Goal: Transaction & Acquisition: Purchase product/service

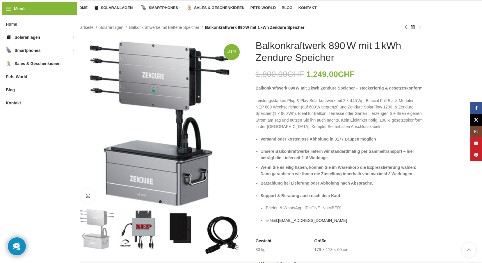
scroll to position [71, 0]
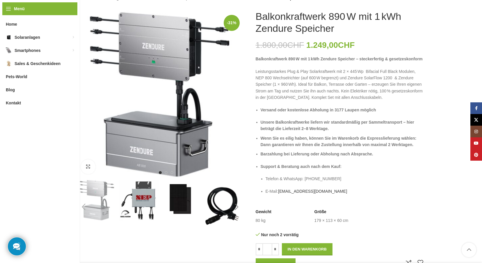
click at [235, 206] on div "Next slide" at bounding box center [237, 206] width 15 height 15
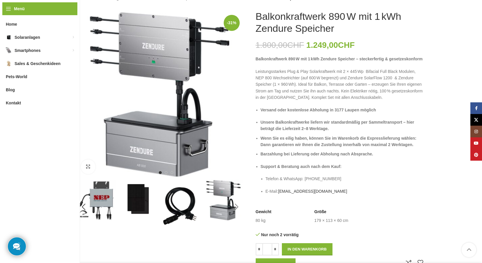
click at [235, 206] on div "Next slide" at bounding box center [237, 206] width 15 height 15
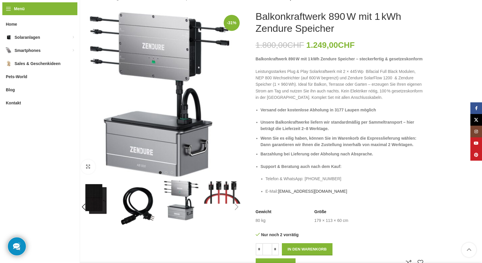
click at [235, 206] on div "Next slide" at bounding box center [237, 206] width 15 height 15
click at [84, 205] on div "Previous slide" at bounding box center [84, 206] width 15 height 15
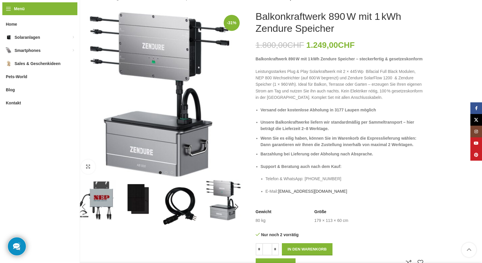
click at [84, 205] on div "Previous slide" at bounding box center [84, 206] width 15 height 15
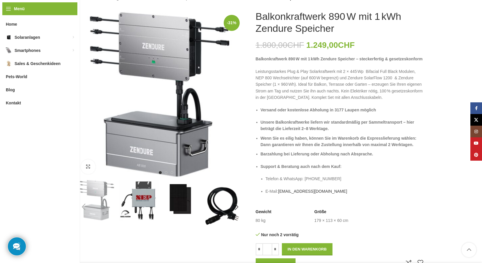
click at [84, 205] on div "Previous slide" at bounding box center [84, 206] width 15 height 15
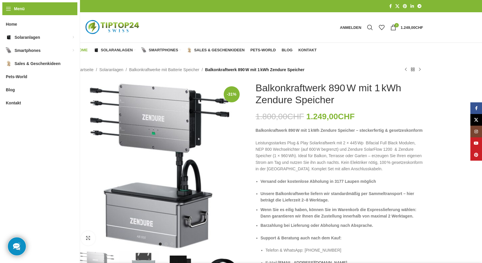
click at [79, 50] on span "Home" at bounding box center [82, 50] width 11 height 5
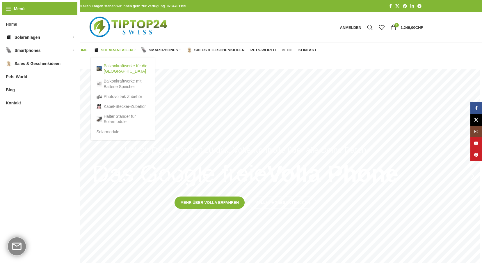
click at [114, 68] on link "Balkonkraftwerke für die [GEOGRAPHIC_DATA]" at bounding box center [123, 68] width 52 height 15
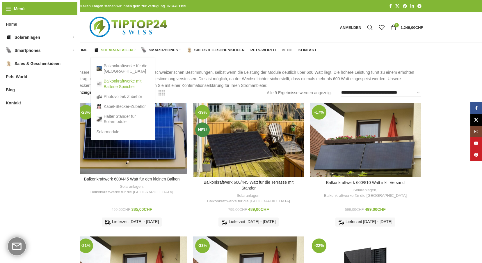
click at [120, 84] on link "Balkonkraftwerke mit Batterie Speicher" at bounding box center [123, 83] width 52 height 15
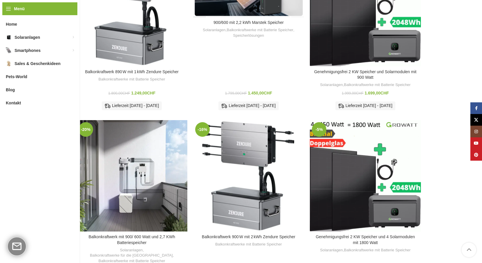
scroll to position [146, 0]
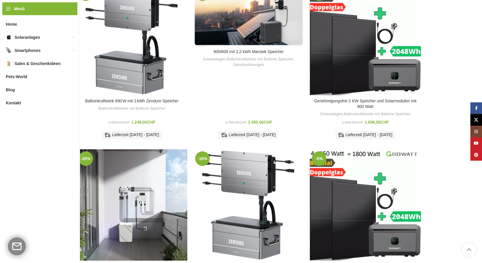
click at [238, 54] on div "900/600 mit 2,2 kWh Marstek Speicher Solaranlagen , Balkonkraftwerke mit Batter…" at bounding box center [248, 96] width 111 height 93
click at [239, 58] on link "Balkonkraftwerke mit Batterie Speicher" at bounding box center [260, 59] width 67 height 6
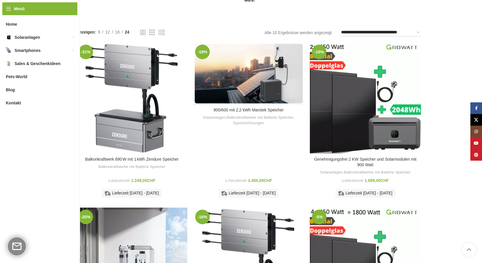
scroll to position [58, 0]
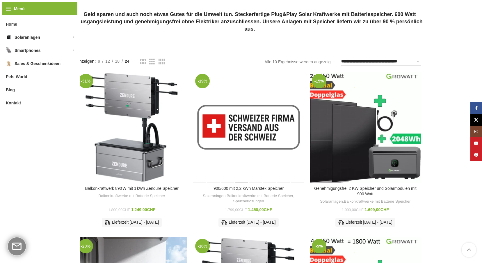
click at [247, 88] on div "900/600 mit 2,2 kWh Marstek Speicher" at bounding box center [242, 127] width 14 height 111
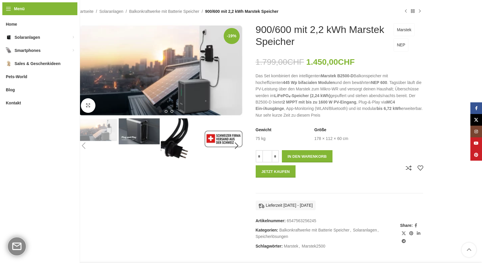
scroll to position [29, 0]
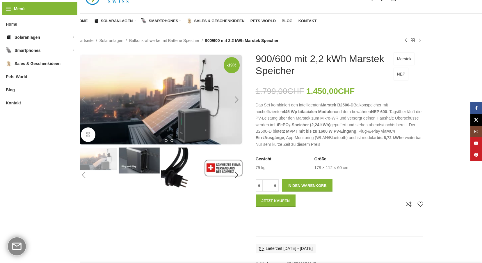
click at [235, 98] on div "Next slide" at bounding box center [237, 99] width 15 height 15
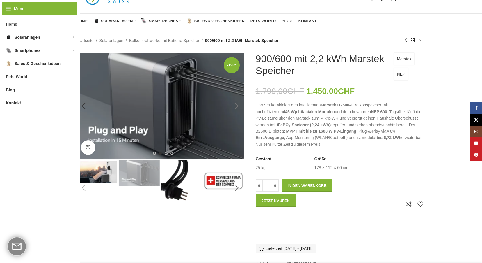
click at [235, 98] on img "2 / 8" at bounding box center [161, 106] width 168 height 106
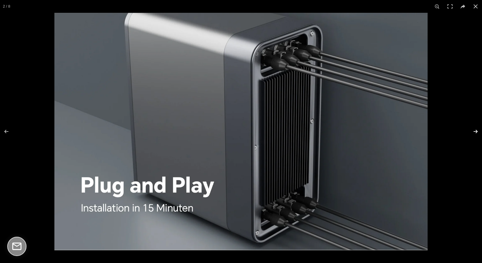
click at [475, 128] on button at bounding box center [472, 131] width 20 height 29
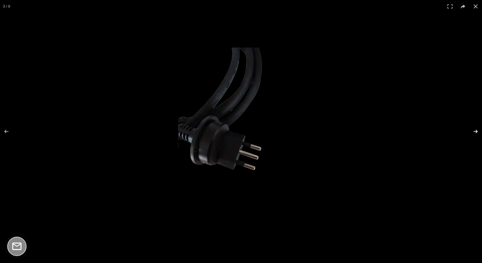
click at [475, 128] on button at bounding box center [472, 131] width 20 height 29
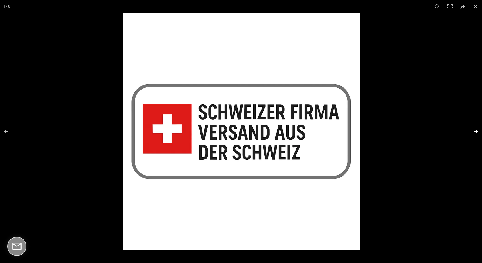
click at [475, 128] on button at bounding box center [472, 131] width 20 height 29
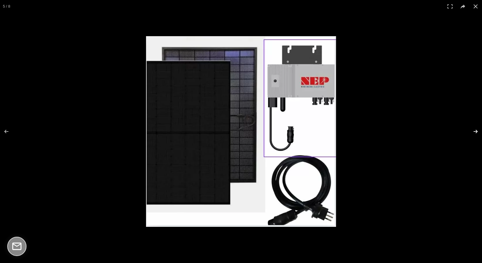
click at [475, 128] on button at bounding box center [472, 131] width 20 height 29
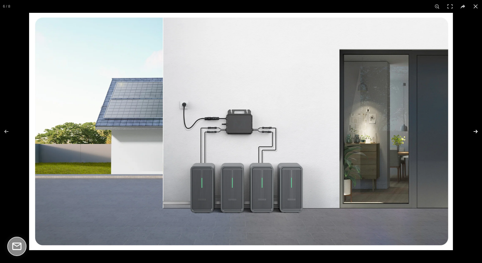
click at [475, 128] on button at bounding box center [472, 131] width 20 height 29
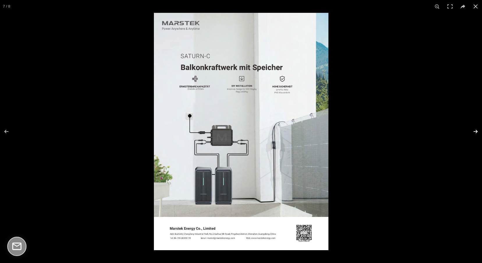
click at [475, 128] on button at bounding box center [472, 131] width 20 height 29
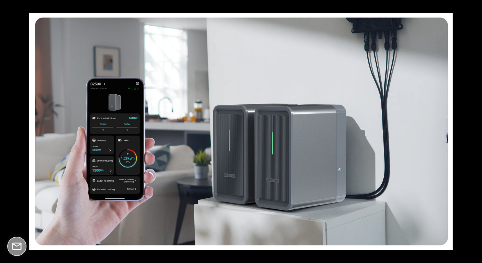
click at [475, 128] on button at bounding box center [472, 131] width 20 height 29
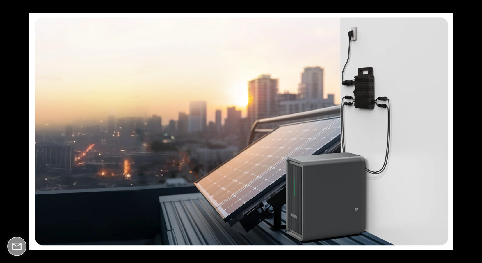
click at [475, 128] on button at bounding box center [472, 131] width 20 height 29
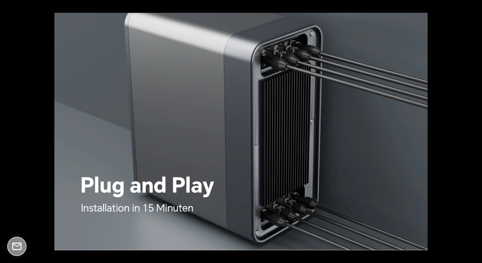
click at [475, 128] on button at bounding box center [472, 131] width 20 height 29
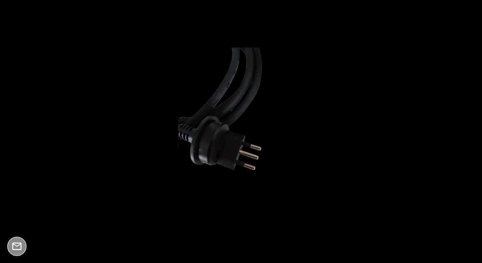
click at [475, 128] on button at bounding box center [472, 131] width 20 height 29
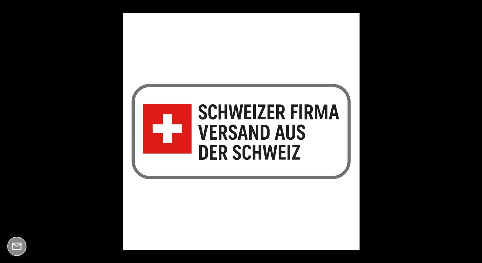
click at [475, 128] on button at bounding box center [472, 131] width 20 height 29
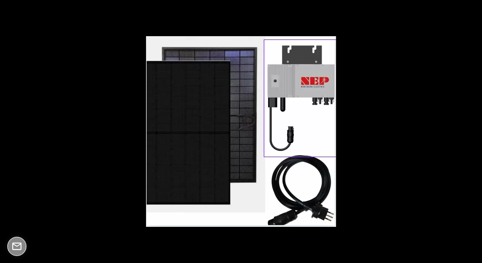
click at [475, 128] on button at bounding box center [472, 131] width 20 height 29
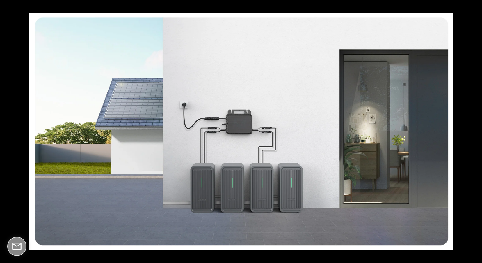
click at [475, 128] on button at bounding box center [472, 131] width 20 height 29
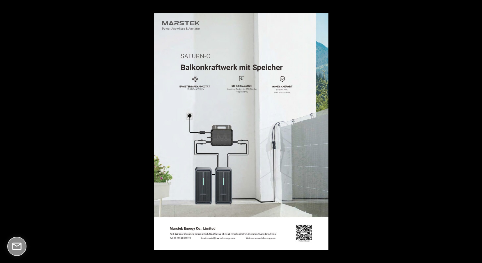
click at [475, 128] on button at bounding box center [472, 131] width 20 height 29
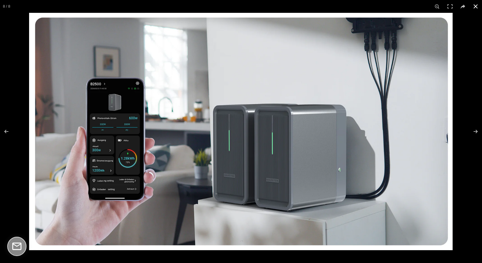
click at [476, 6] on button at bounding box center [476, 6] width 13 height 13
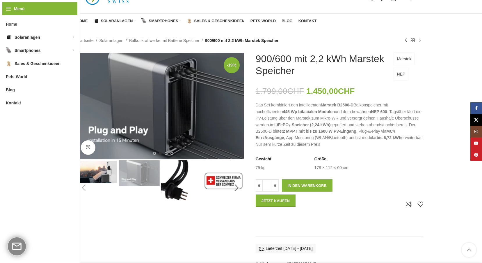
scroll to position [58, 0]
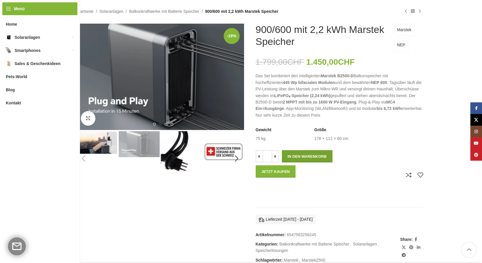
click at [310, 157] on button "In den Warenkorb" at bounding box center [307, 156] width 51 height 12
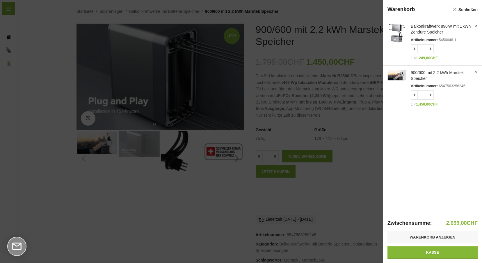
click at [216, 189] on div at bounding box center [241, 131] width 482 height 263
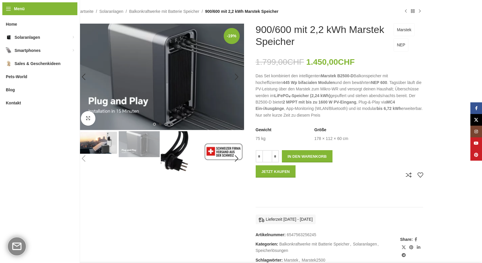
scroll to position [0, 0]
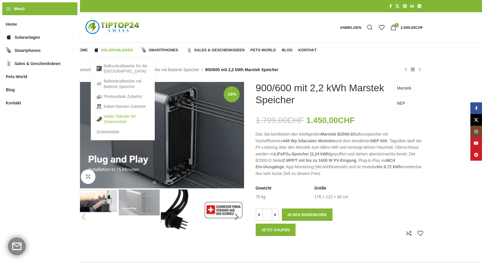
click at [115, 121] on link "Halter Ständer für Solarmodule" at bounding box center [123, 118] width 52 height 15
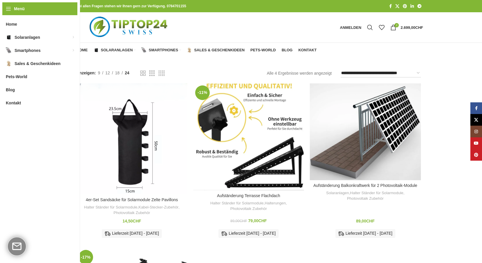
click at [259, 129] on div "Aufständerung Terrasse Flachdach" at bounding box center [277, 136] width 56 height 107
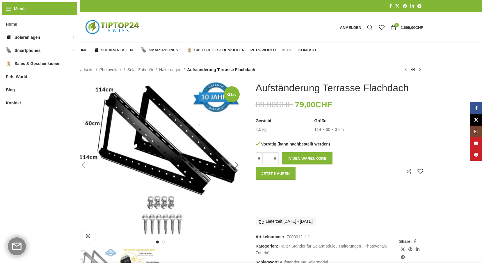
click at [236, 164] on div "Next slide" at bounding box center [237, 165] width 15 height 15
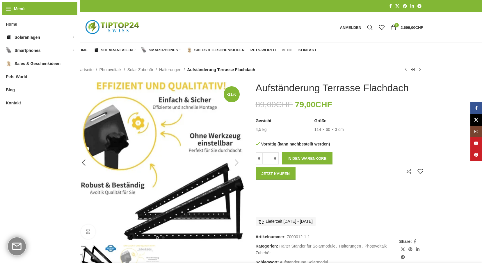
click at [236, 164] on div "Next slide" at bounding box center [237, 162] width 15 height 15
click at [88, 163] on div "Previous slide" at bounding box center [84, 162] width 15 height 15
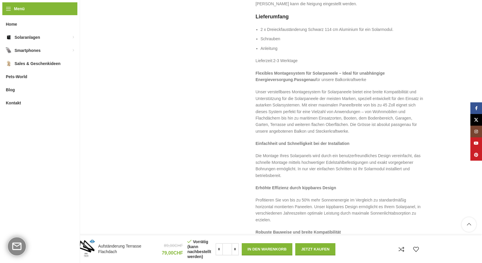
scroll to position [250, 0]
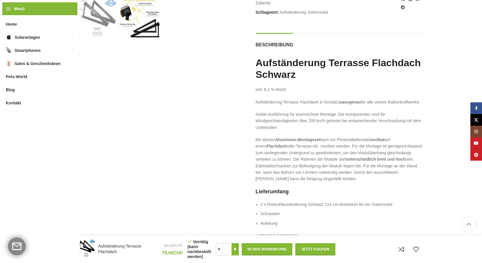
click at [235, 247] on input "*" at bounding box center [235, 249] width 7 height 12
type input "*"
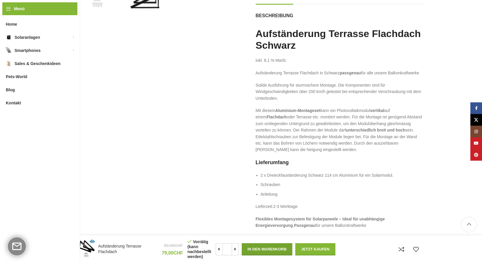
click at [266, 248] on button "In den Warenkorb" at bounding box center [267, 249] width 51 height 12
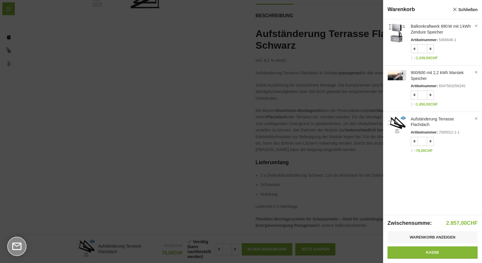
click at [160, 127] on div at bounding box center [241, 131] width 482 height 263
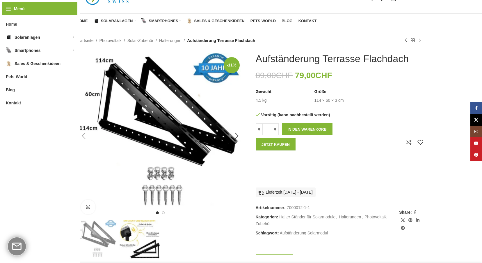
scroll to position [0, 0]
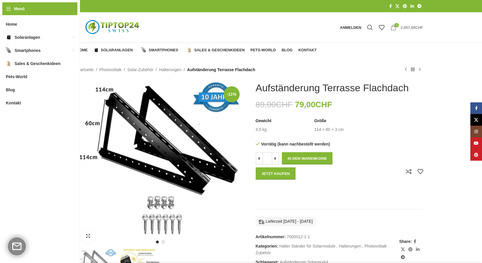
click at [411, 27] on bdi "2.857,00 CHF" at bounding box center [412, 27] width 22 height 4
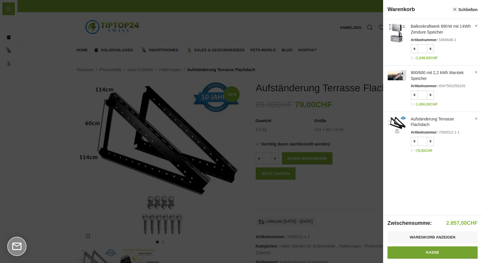
click at [431, 250] on link "Kasse" at bounding box center [433, 252] width 90 height 12
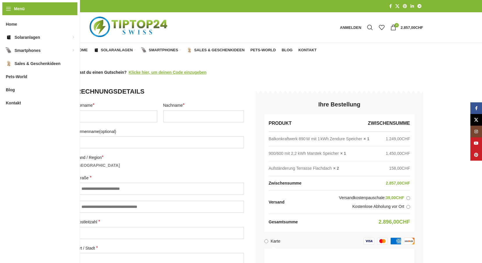
select select "**"
click at [147, 118] on input "Vorname *" at bounding box center [117, 116] width 81 height 12
type input "*******"
type input "**********"
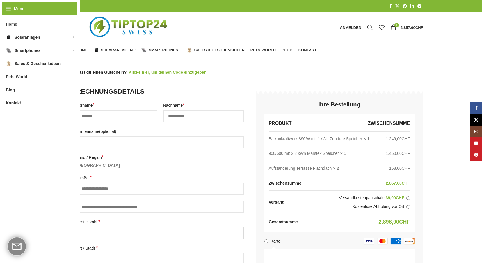
type input "****"
type input "**********"
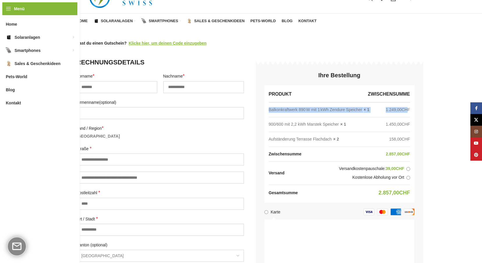
drag, startPoint x: 409, startPoint y: 109, endPoint x: 258, endPoint y: 111, distance: 151.1
click at [258, 111] on div "Ihre Bestellung Produkt Zwischensumme Balkonkraftwerk 890 W mit 1 kWh Zendure S…" at bounding box center [340, 261] width 168 height 406
drag, startPoint x: 258, startPoint y: 111, endPoint x: 320, endPoint y: 40, distance: 94.7
click at [320, 40] on main "**********" at bounding box center [250, 254] width 356 height 453
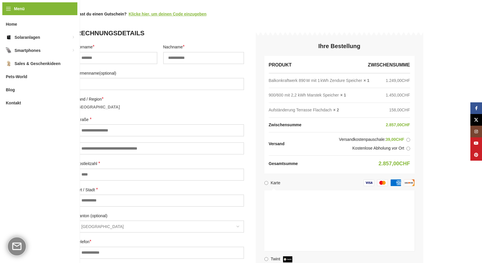
scroll to position [0, 0]
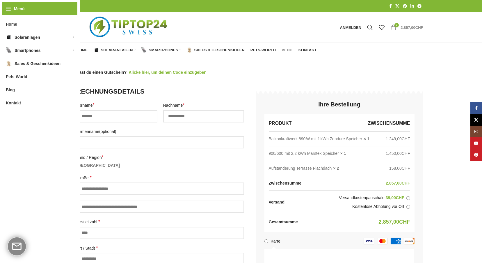
click at [405, 26] on bdi "2.857,00 CHF" at bounding box center [412, 27] width 22 height 4
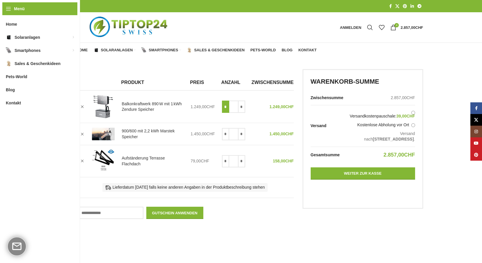
click at [229, 108] on input "*" at bounding box center [225, 106] width 7 height 12
type input "*"
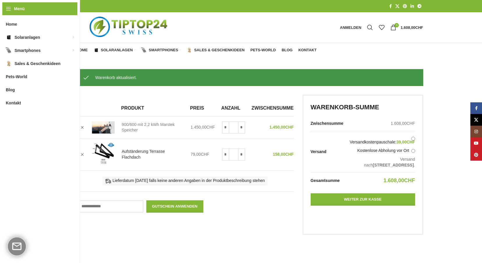
click at [126, 128] on link "900/600 mit 2,2 kWh Marstek Speicher" at bounding box center [153, 127] width 62 height 11
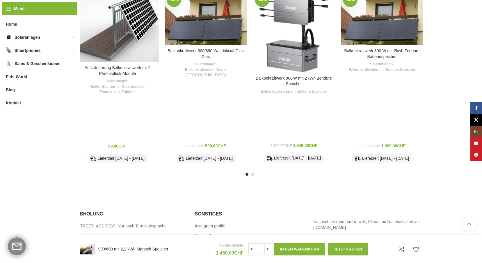
scroll to position [903, 0]
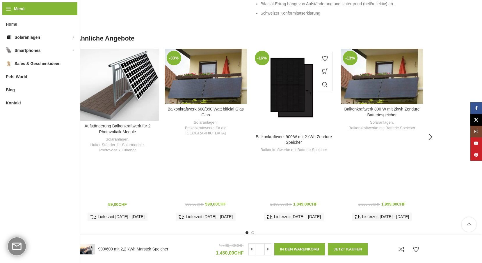
click at [292, 83] on div "Balkonkraftwerk 900 W mit 2 kWh Zendure Speicher" at bounding box center [287, 90] width 14 height 82
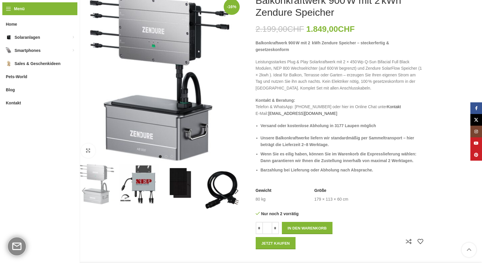
scroll to position [58, 0]
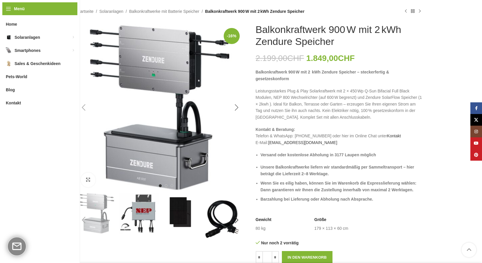
click at [236, 108] on div "Next slide" at bounding box center [237, 107] width 15 height 15
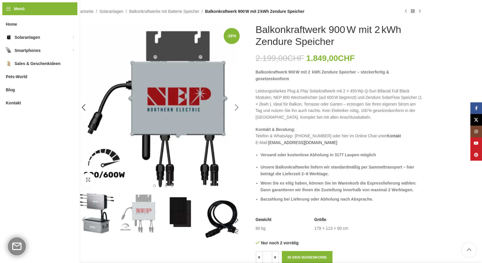
click at [236, 107] on div "Next slide" at bounding box center [237, 107] width 15 height 15
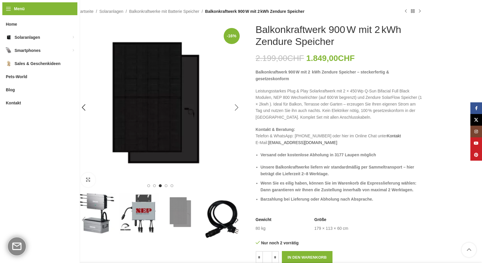
click at [236, 107] on div "Next slide" at bounding box center [237, 107] width 15 height 15
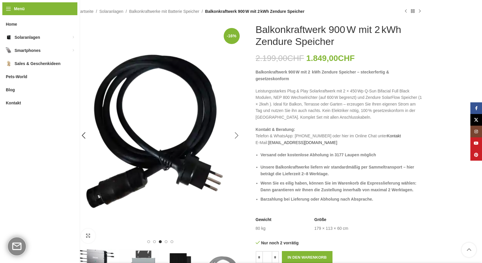
click at [236, 107] on img "4 / 6" at bounding box center [161, 136] width 168 height 224
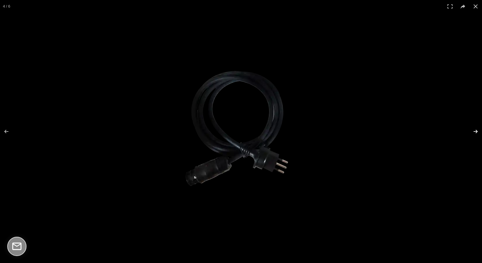
click at [474, 129] on button at bounding box center [472, 131] width 20 height 29
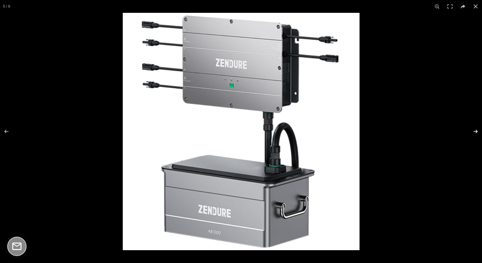
click at [474, 129] on button at bounding box center [472, 131] width 20 height 29
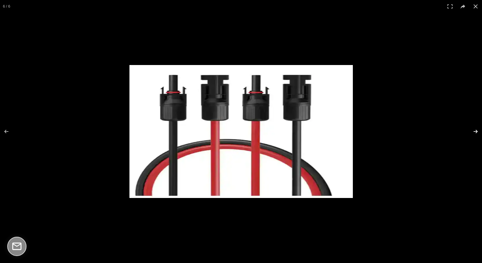
click at [474, 129] on button at bounding box center [472, 131] width 20 height 29
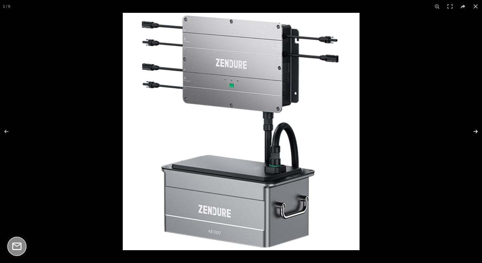
click at [474, 129] on button at bounding box center [472, 131] width 20 height 29
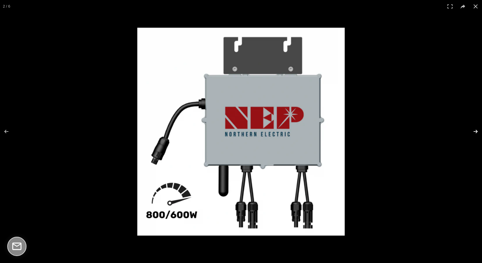
click at [474, 129] on button at bounding box center [472, 131] width 20 height 29
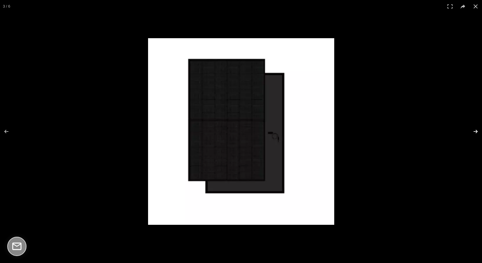
click at [474, 129] on button at bounding box center [472, 131] width 20 height 29
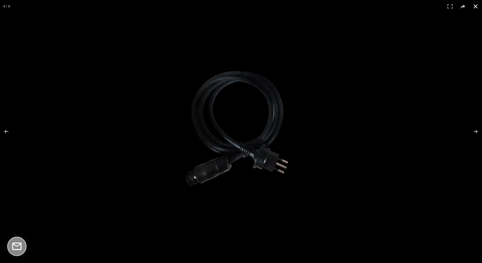
click at [369, 121] on div at bounding box center [349, 140] width 342 height 186
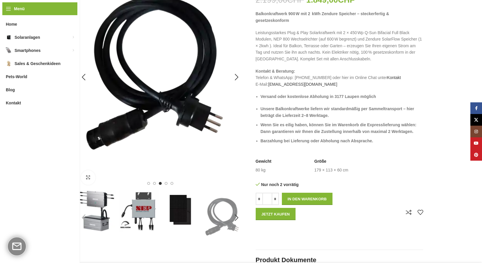
scroll to position [0, 0]
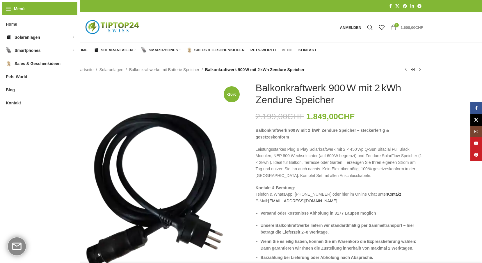
click at [402, 26] on bdi "1.608,00 CHF" at bounding box center [412, 27] width 22 height 4
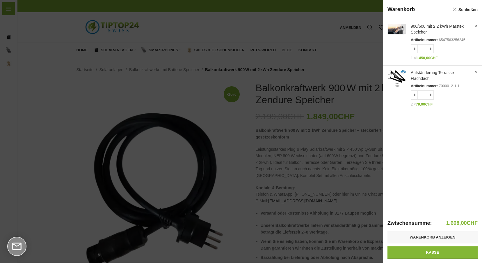
click at [310, 126] on div at bounding box center [241, 131] width 482 height 263
